Goal: Task Accomplishment & Management: Manage account settings

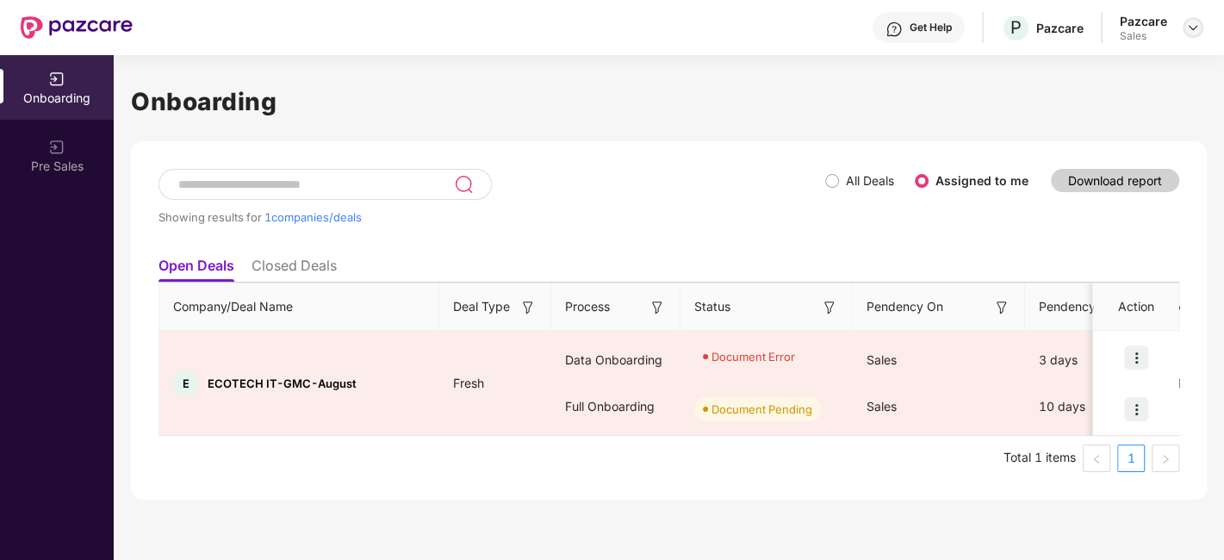
click at [1195, 30] on img at bounding box center [1193, 28] width 14 height 14
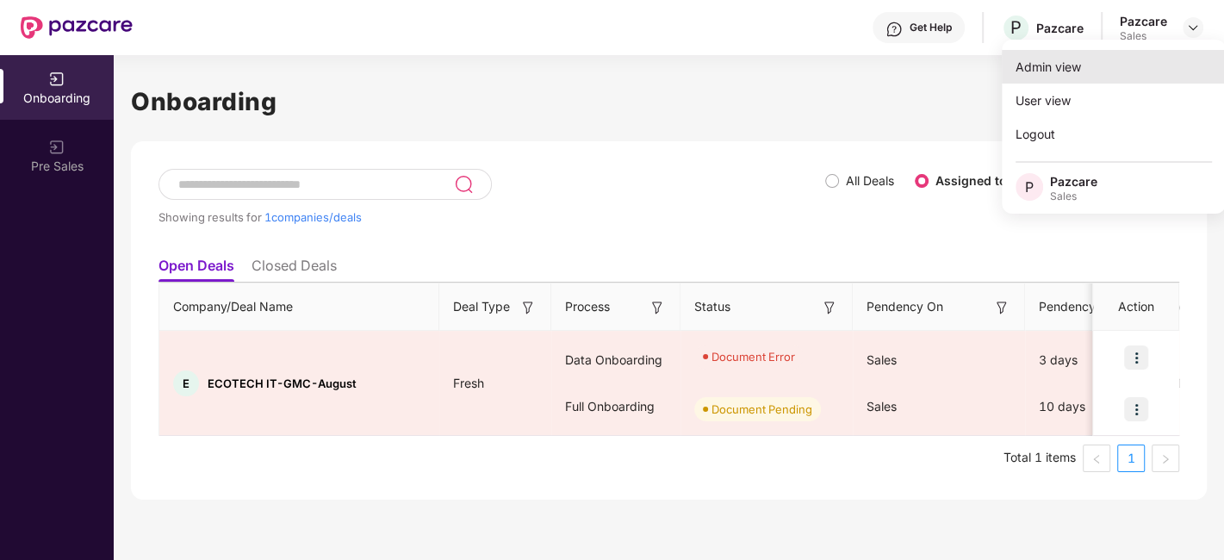
click at [1084, 65] on div "Admin view" at bounding box center [1114, 67] width 224 height 34
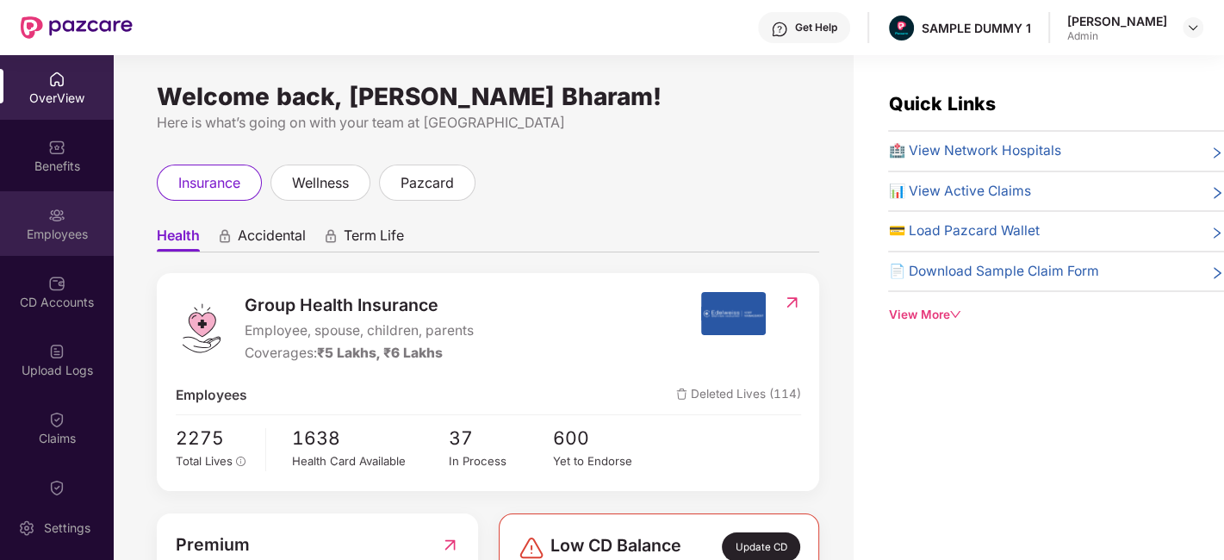
click at [48, 208] on img at bounding box center [56, 215] width 17 height 17
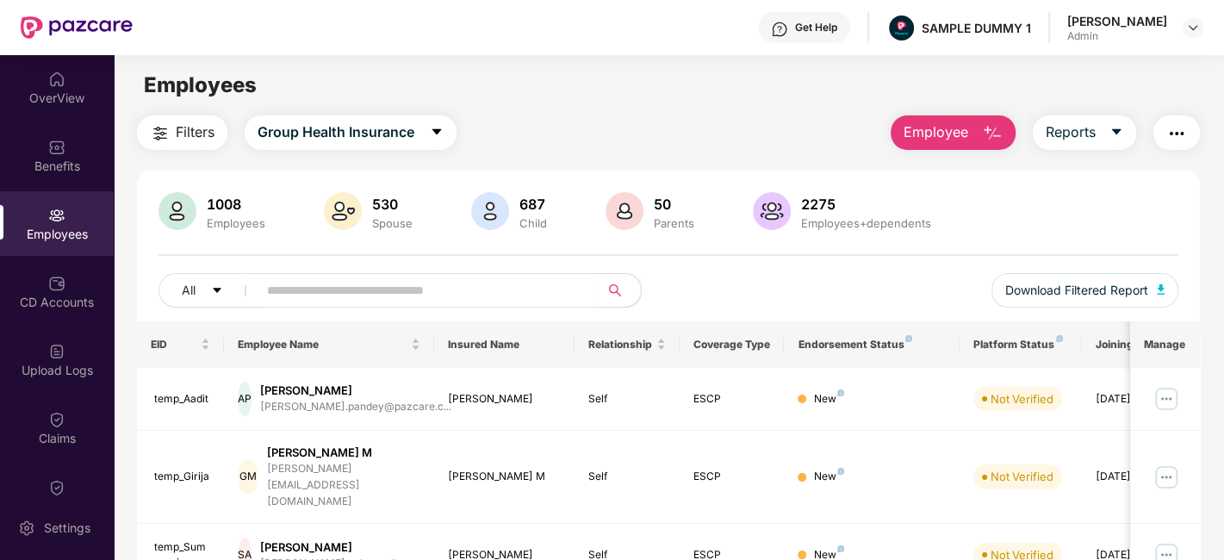
click at [911, 119] on button "Employee" at bounding box center [953, 132] width 125 height 34
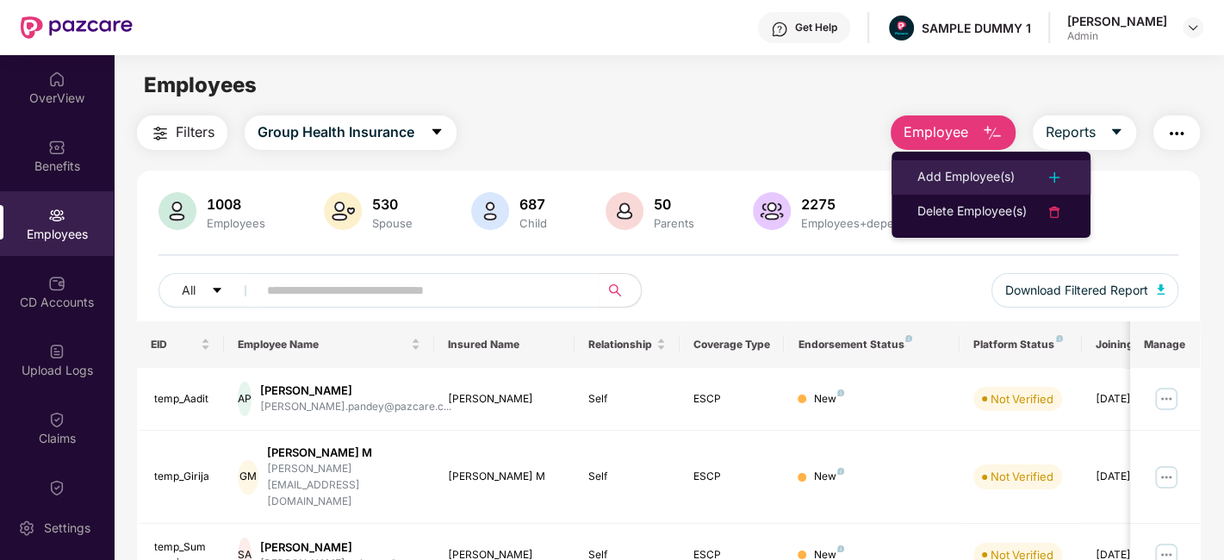
click at [939, 171] on div "Add Employee(s)" at bounding box center [965, 177] width 97 height 21
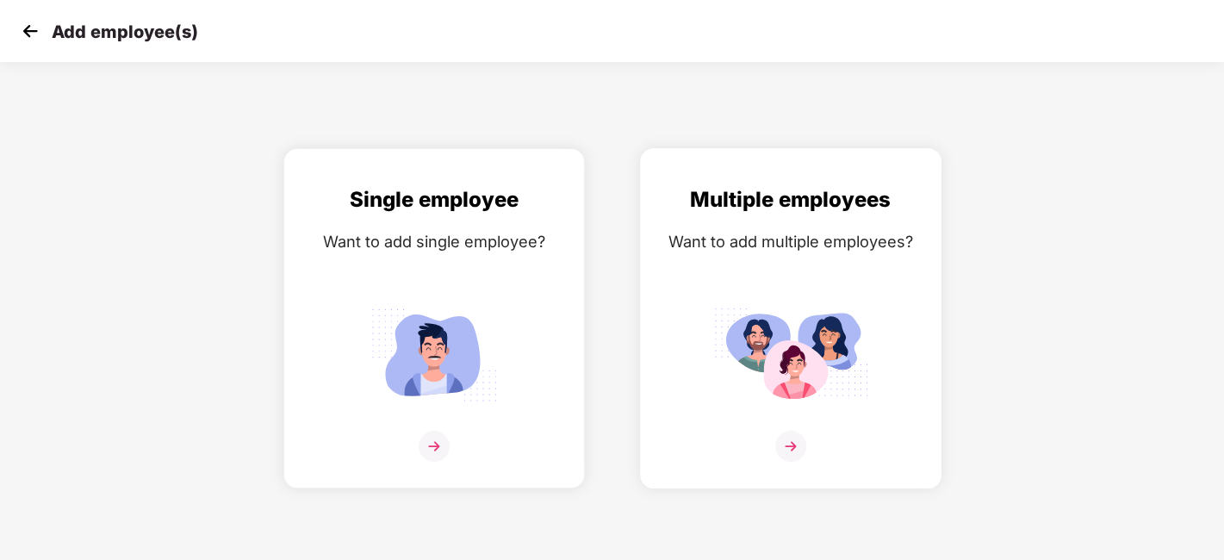
click at [796, 446] on img at bounding box center [790, 446] width 31 height 31
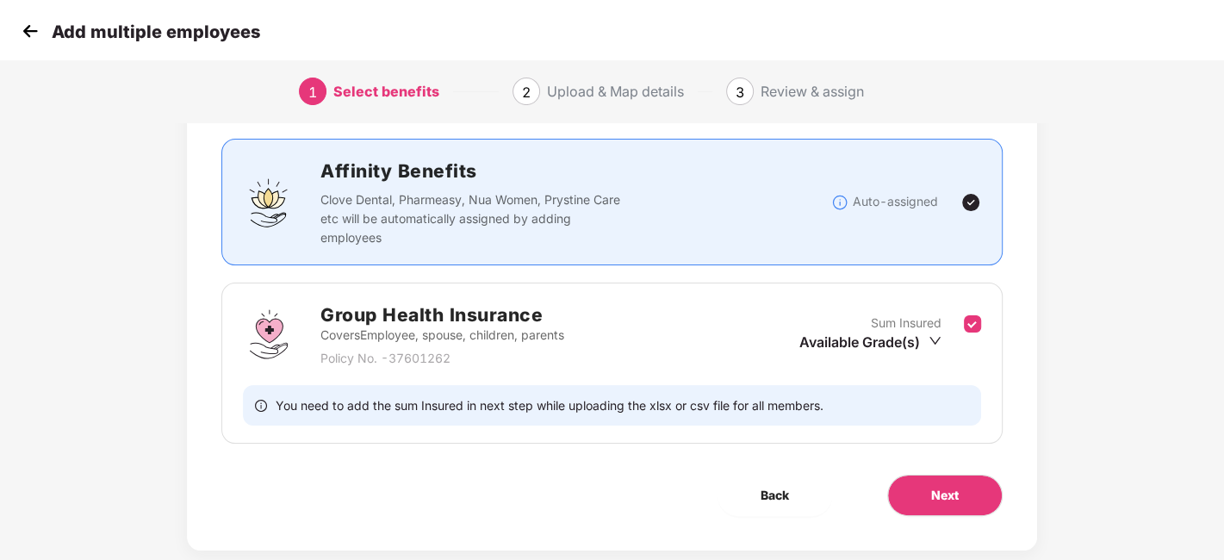
scroll to position [133, 0]
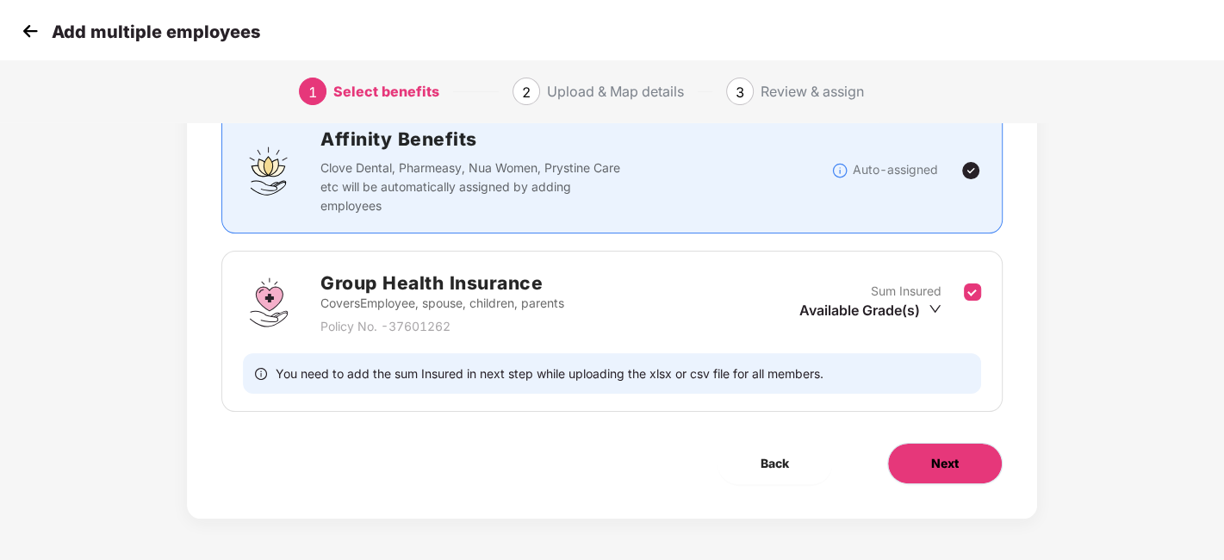
click at [914, 445] on button "Next" at bounding box center [944, 463] width 115 height 41
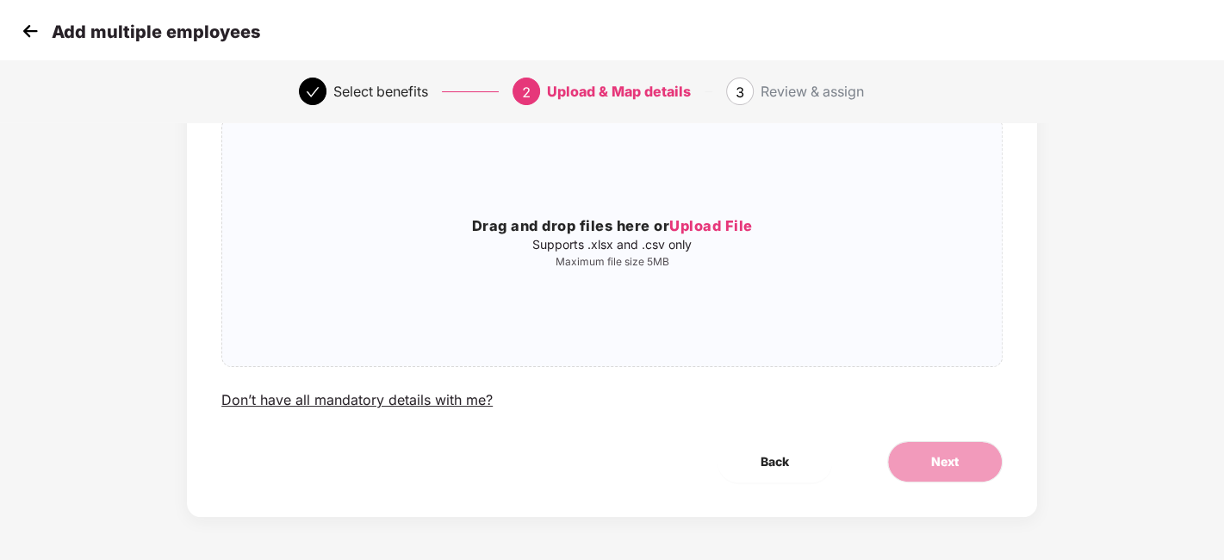
scroll to position [0, 0]
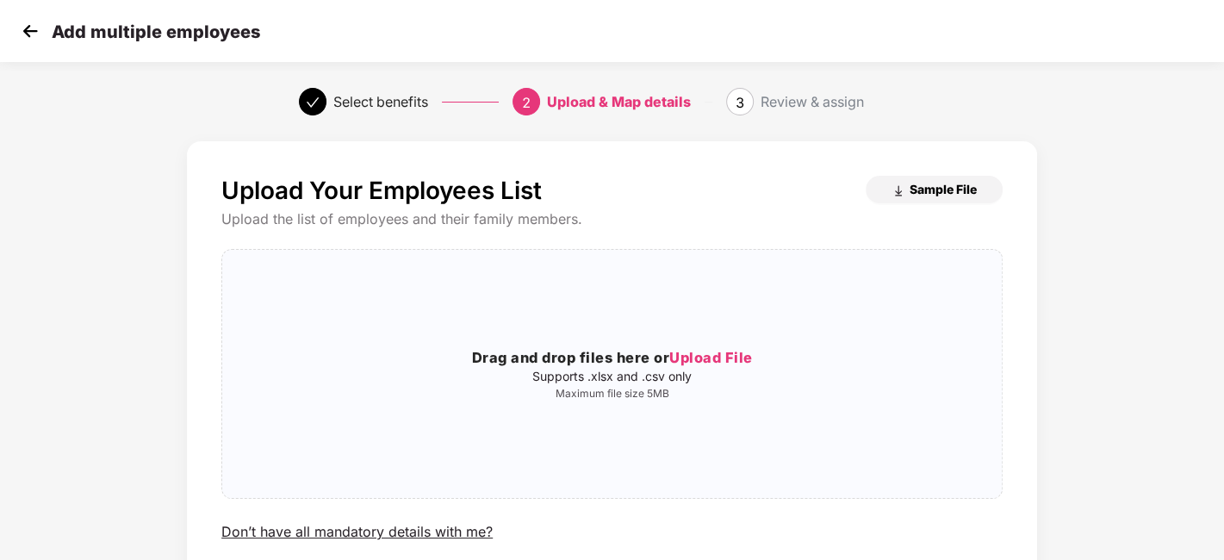
click at [910, 195] on span "Sample File" at bounding box center [943, 189] width 67 height 16
click at [31, 36] on img at bounding box center [30, 31] width 26 height 26
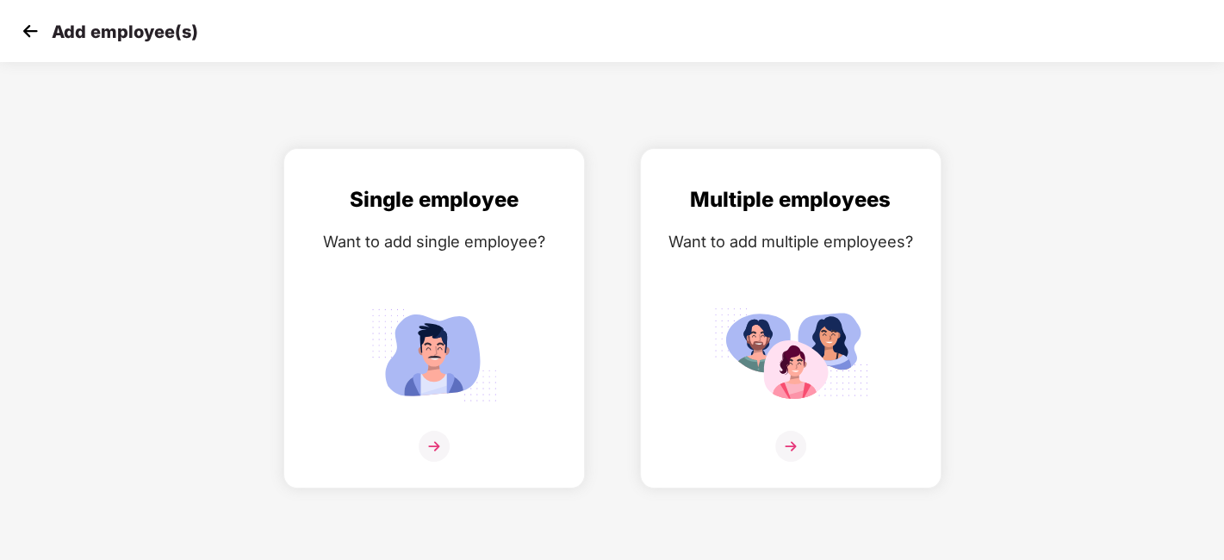
click at [31, 36] on img at bounding box center [30, 31] width 26 height 26
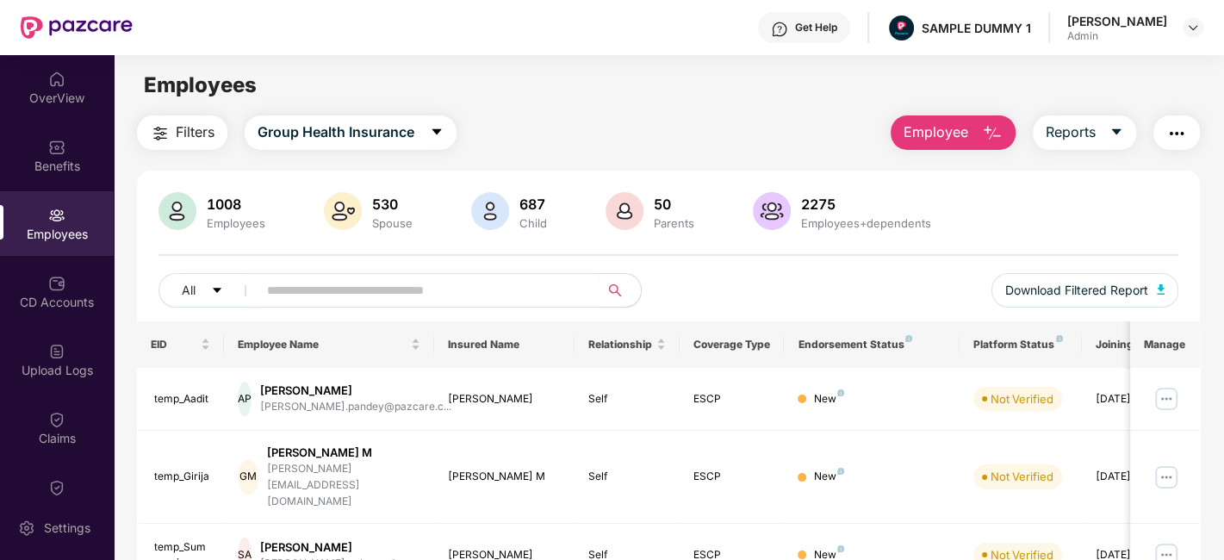
click at [954, 140] on span "Employee" at bounding box center [936, 132] width 65 height 22
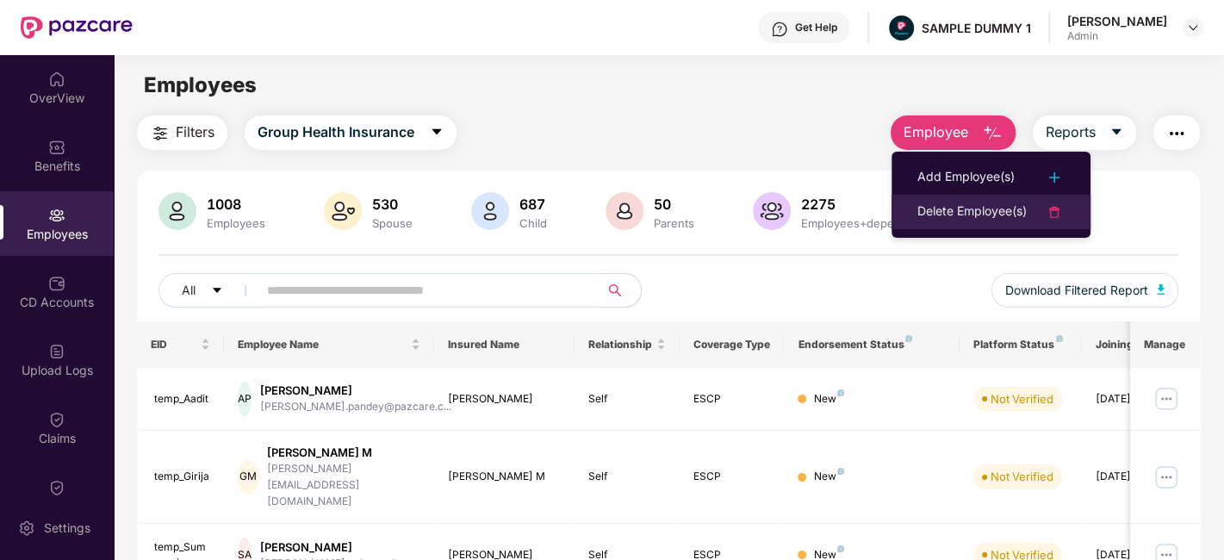
click at [949, 206] on div "Delete Employee(s)" at bounding box center [971, 212] width 109 height 21
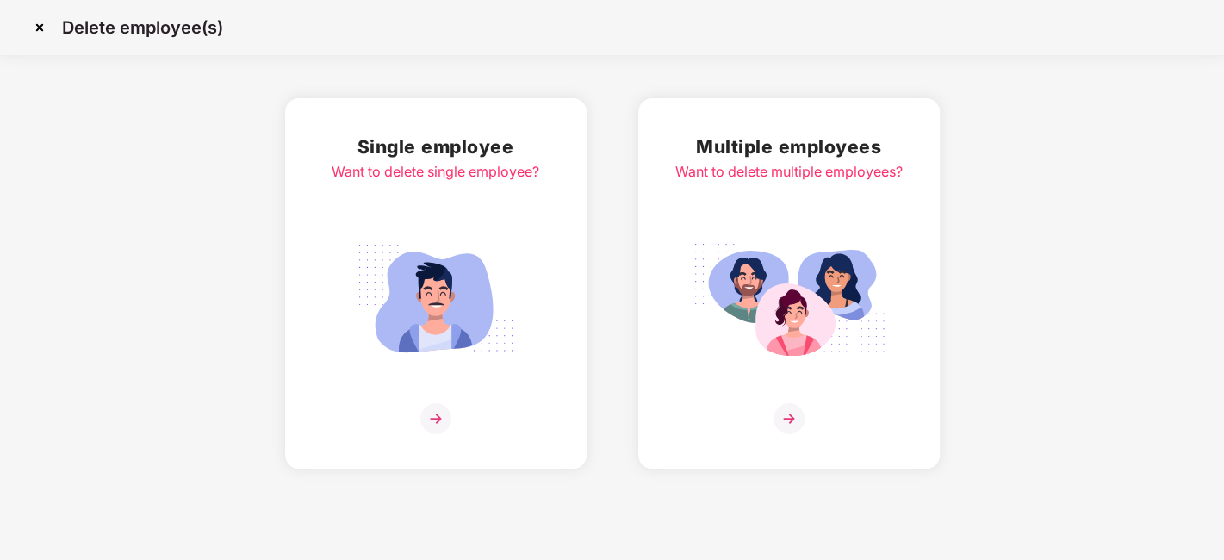
click at [438, 417] on img at bounding box center [435, 418] width 31 height 31
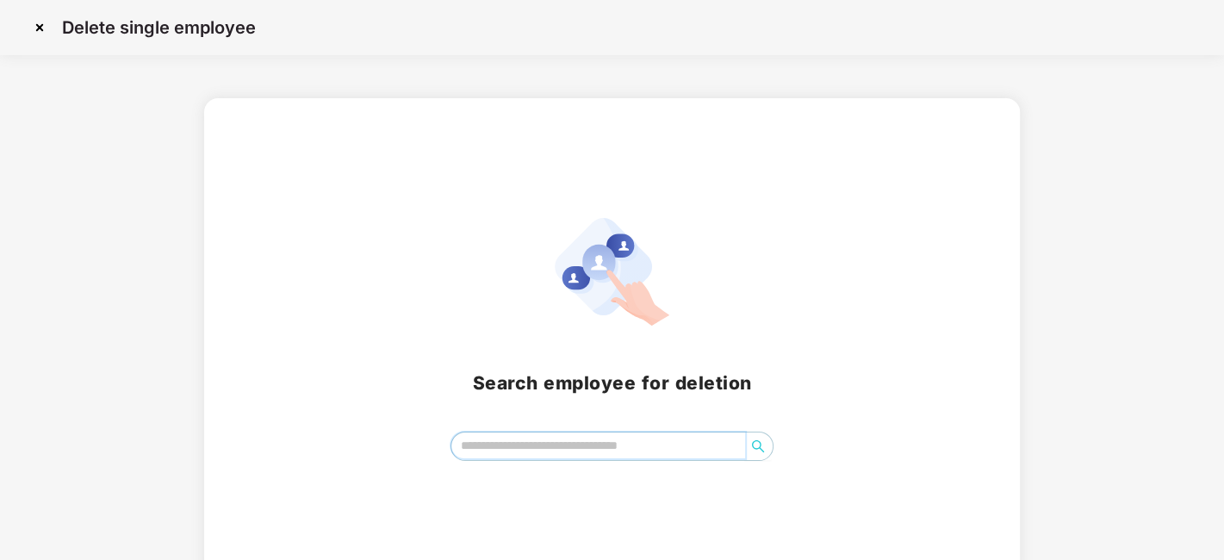
click at [487, 445] on input "search" at bounding box center [598, 445] width 294 height 26
click at [40, 27] on img at bounding box center [40, 28] width 28 height 28
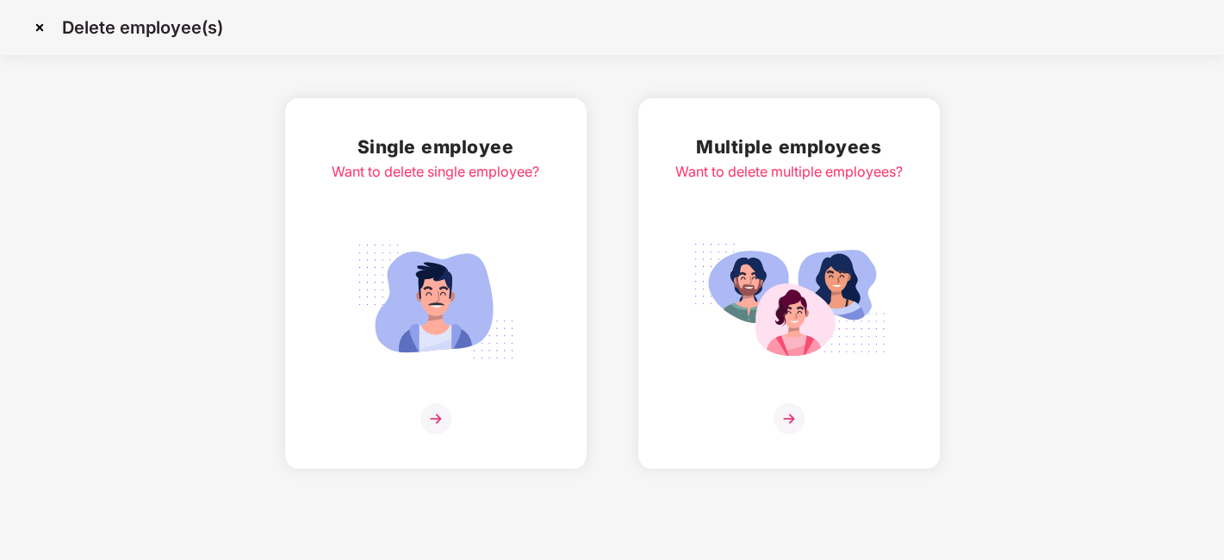
click at [40, 27] on img at bounding box center [40, 28] width 28 height 28
